Goal: Task Accomplishment & Management: Manage account settings

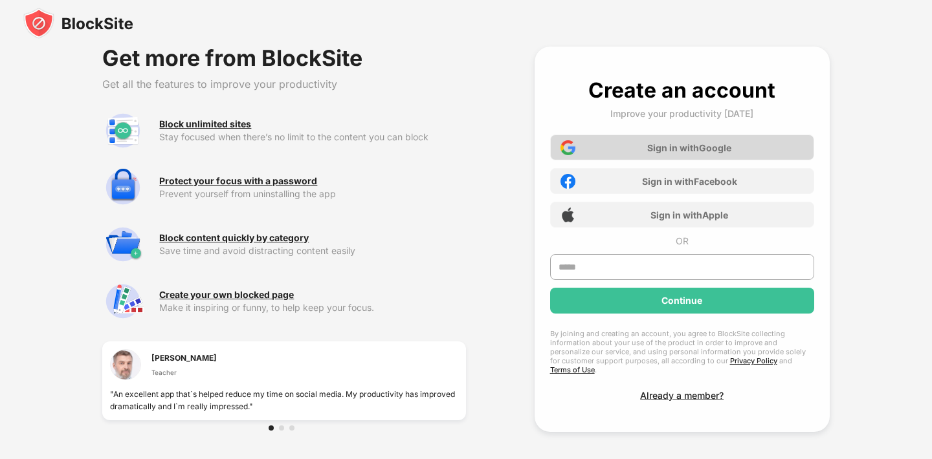
click at [672, 144] on div "Sign in with Google" at bounding box center [689, 147] width 84 height 11
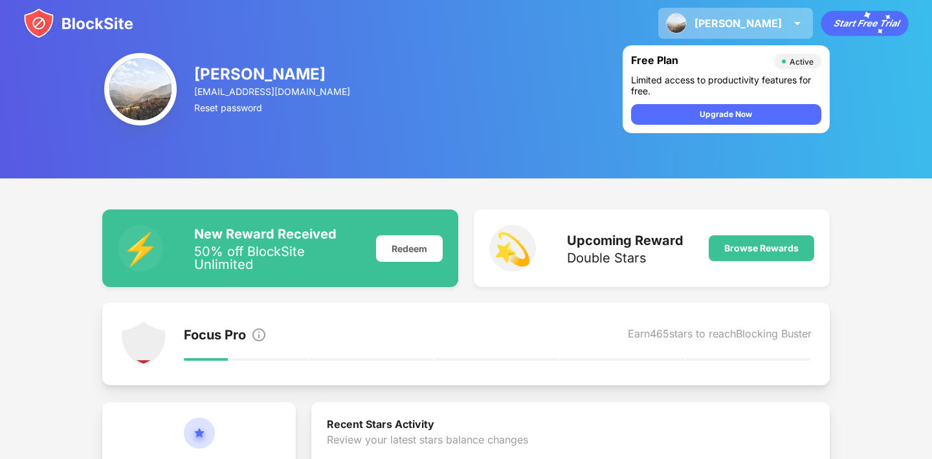
click at [790, 17] on img at bounding box center [798, 24] width 16 height 16
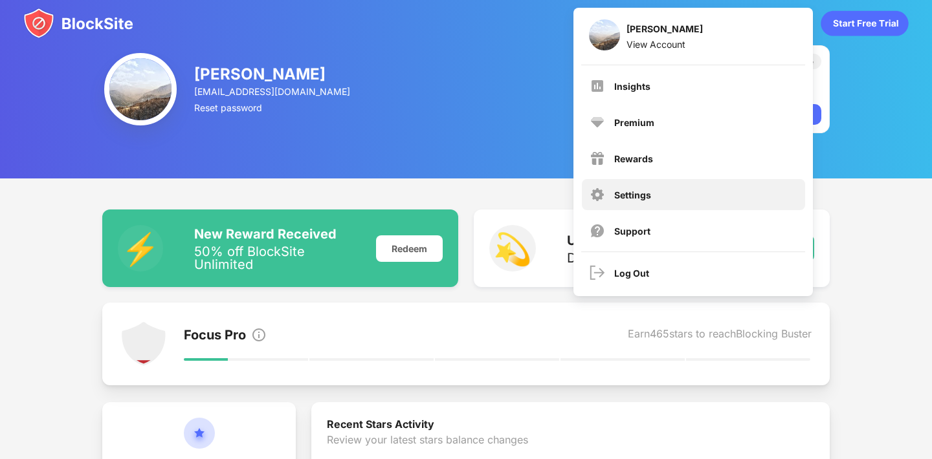
click at [638, 195] on div "Settings" at bounding box center [632, 195] width 37 height 11
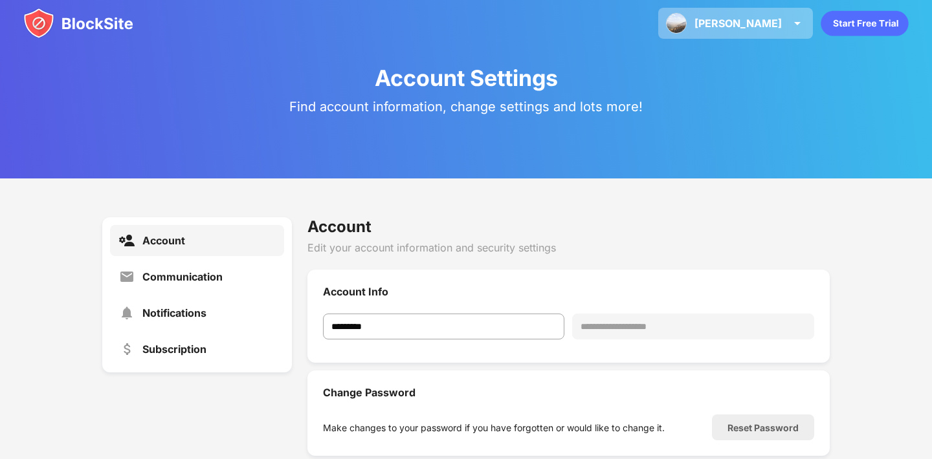
click at [762, 28] on div "[PERSON_NAME]" at bounding box center [737, 23] width 87 height 13
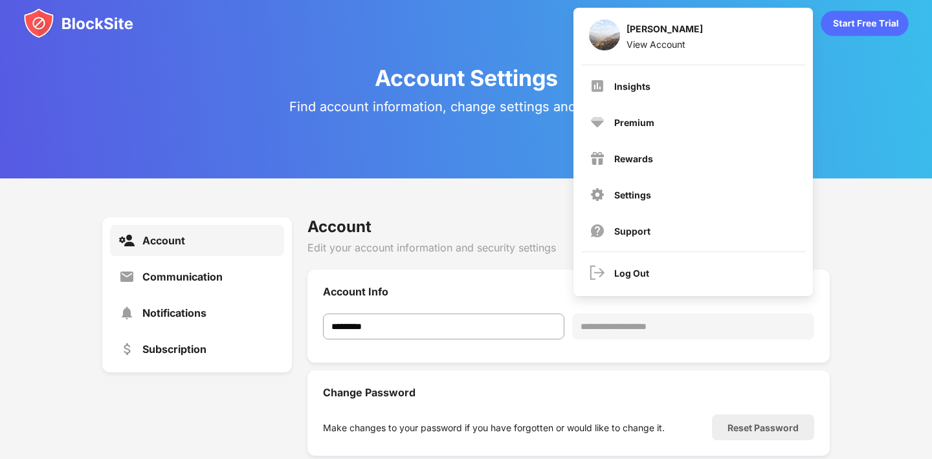
click at [690, 89] on div "Insights" at bounding box center [693, 86] width 223 height 31
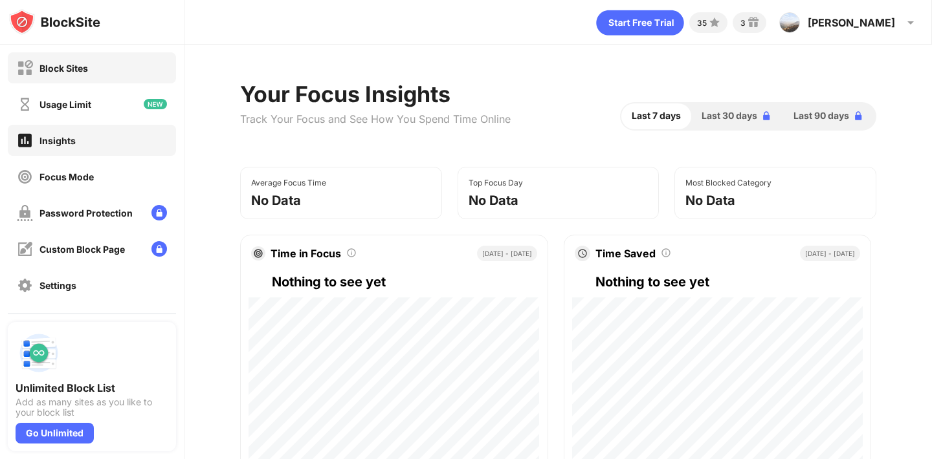
click at [107, 64] on div "Block Sites" at bounding box center [92, 67] width 168 height 31
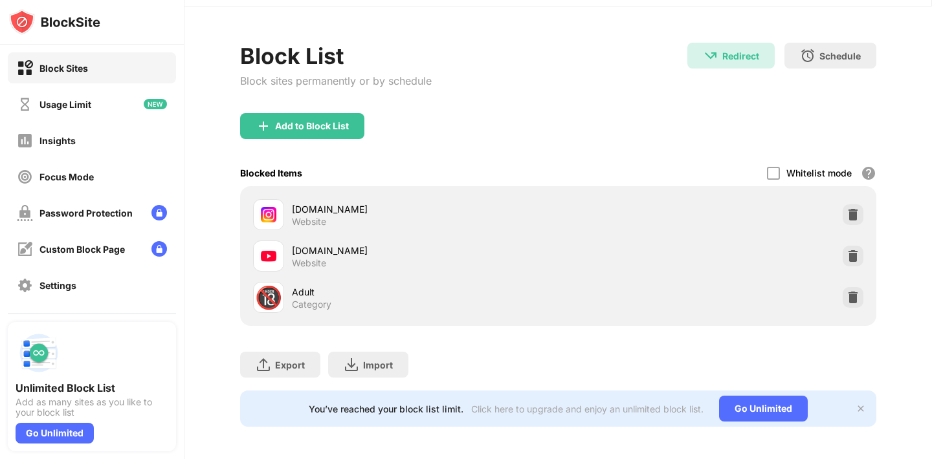
scroll to position [41, 0]
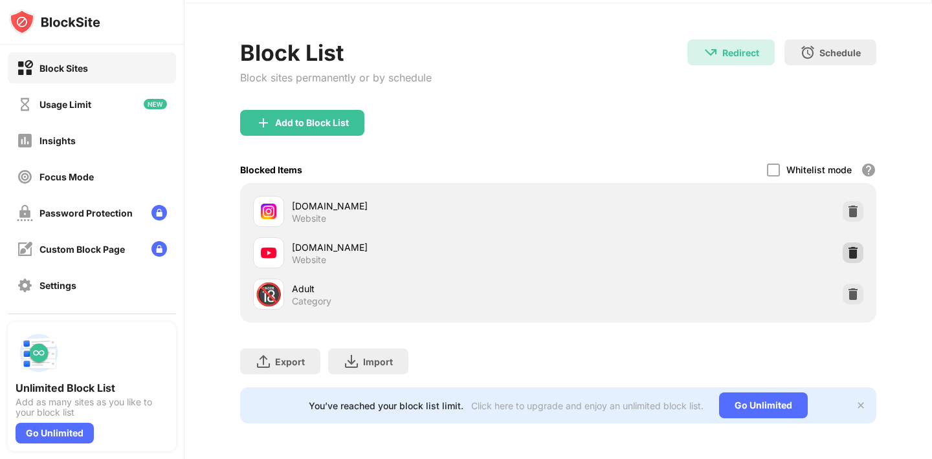
click at [852, 247] on img at bounding box center [852, 253] width 13 height 13
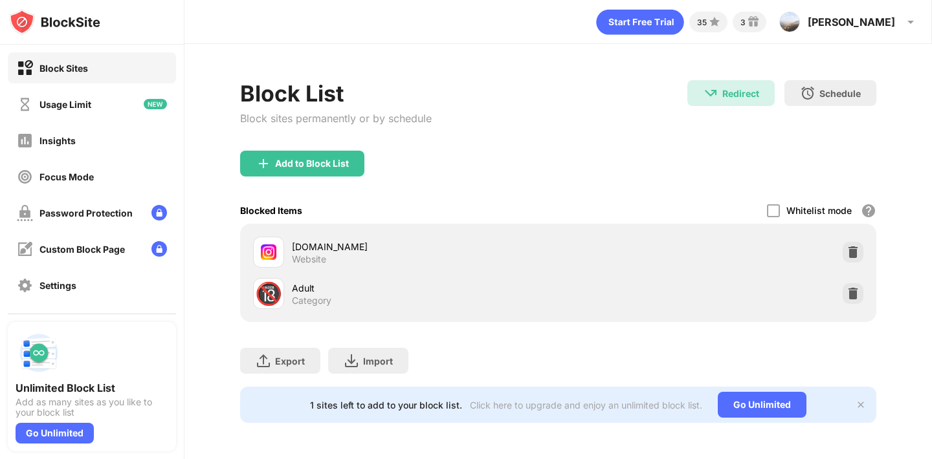
scroll to position [0, 0]
